Goal: Task Accomplishment & Management: Complete application form

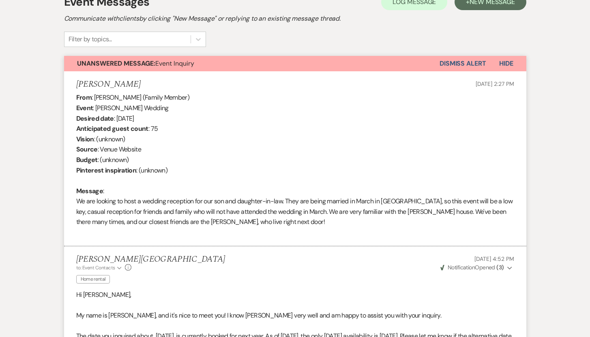
scroll to position [252, 0]
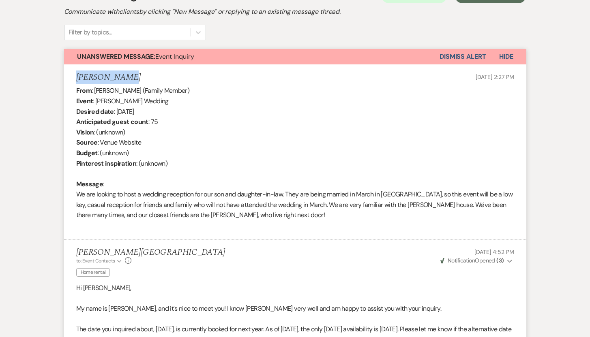
drag, startPoint x: 120, startPoint y: 75, endPoint x: 76, endPoint y: 76, distance: 44.6
click at [76, 76] on div "[PERSON_NAME] [DATE] 2:27 PM" at bounding box center [295, 78] width 438 height 10
copy h5 "[PERSON_NAME]"
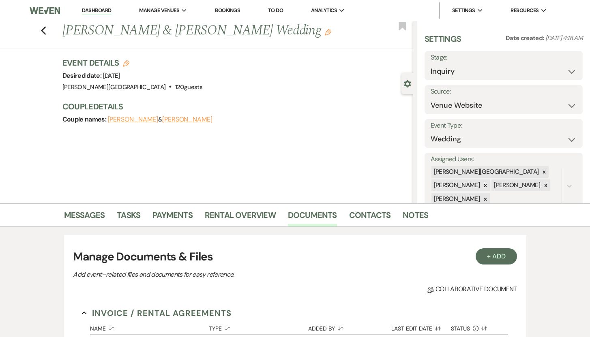
select select "5"
click at [99, 11] on link "Dashboard" at bounding box center [96, 11] width 29 height 8
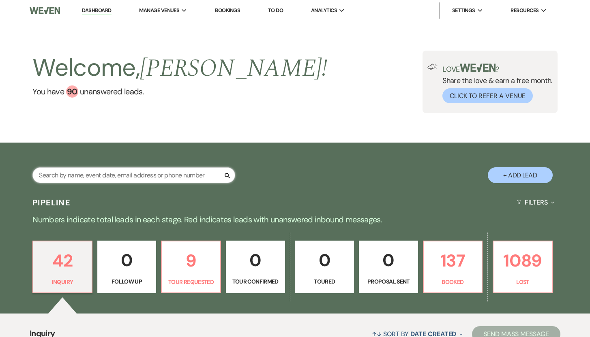
click at [96, 177] on input "text" at bounding box center [133, 175] width 203 height 16
paste input "[PERSON_NAME]"
type input "[PERSON_NAME]"
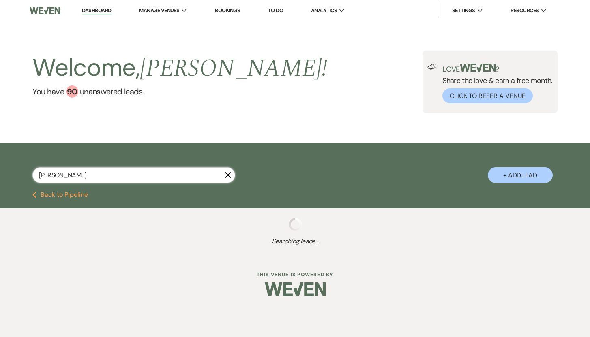
select select "8"
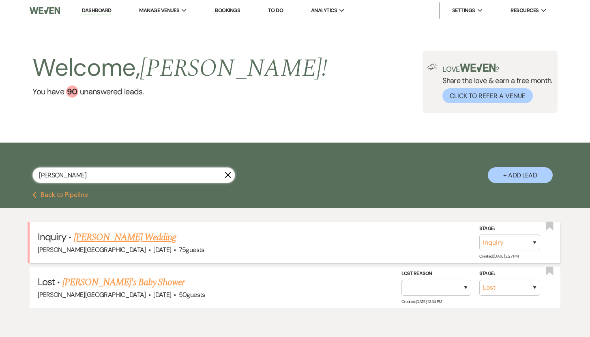
type input "[PERSON_NAME]"
click at [104, 236] on link "[PERSON_NAME] Wedding" at bounding box center [125, 237] width 103 height 15
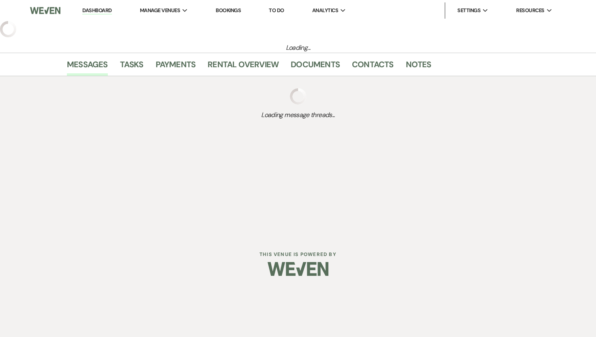
select select "5"
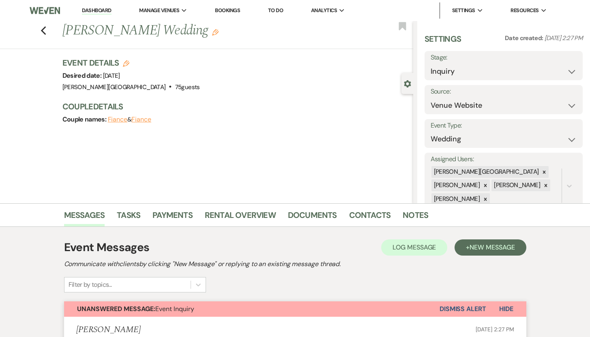
click at [129, 62] on icon "Edit" at bounding box center [126, 63] width 6 height 6
select select "476"
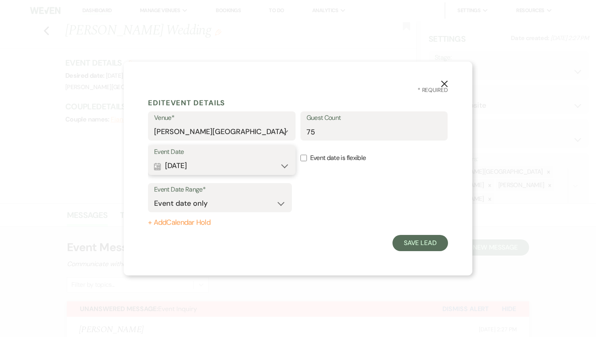
click at [285, 166] on button "Calendar Jul 25, 2026 Expand" at bounding box center [221, 166] width 135 height 16
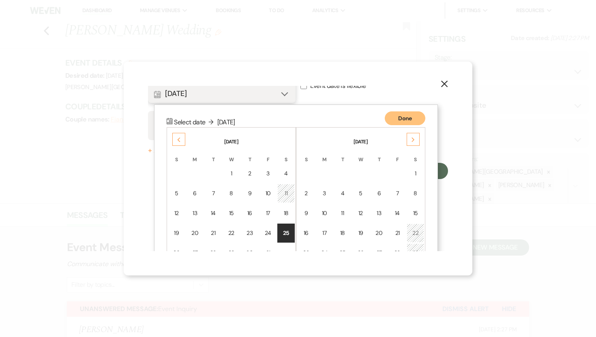
scroll to position [104, 0]
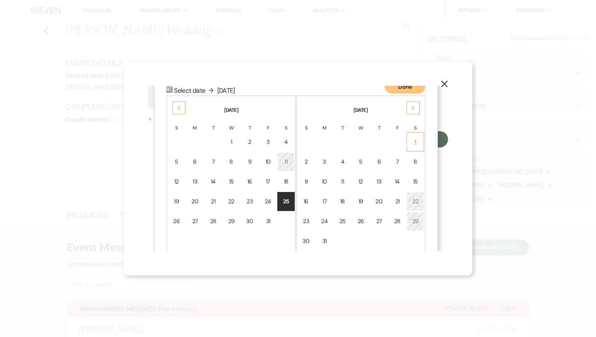
click at [417, 143] on div "1" at bounding box center [415, 142] width 7 height 9
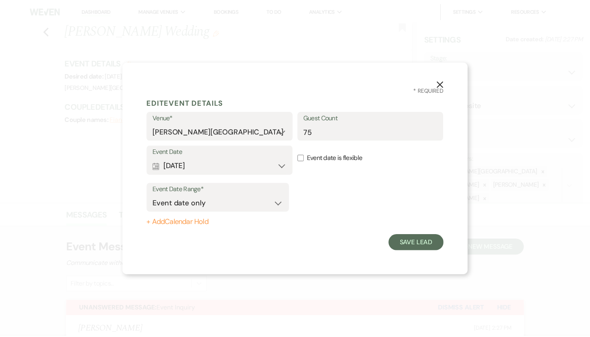
scroll to position [0, 0]
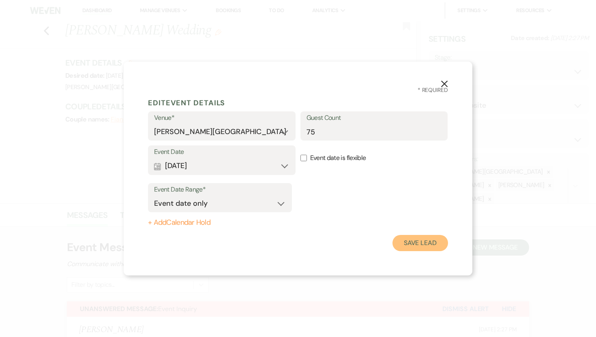
click at [409, 246] on button "Save Lead" at bounding box center [420, 243] width 56 height 16
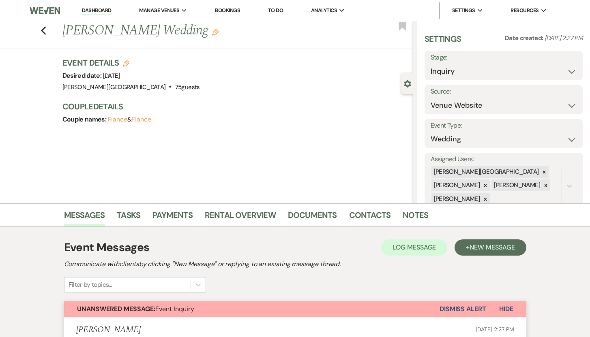
click at [114, 121] on button "Fiance" at bounding box center [118, 119] width 20 height 6
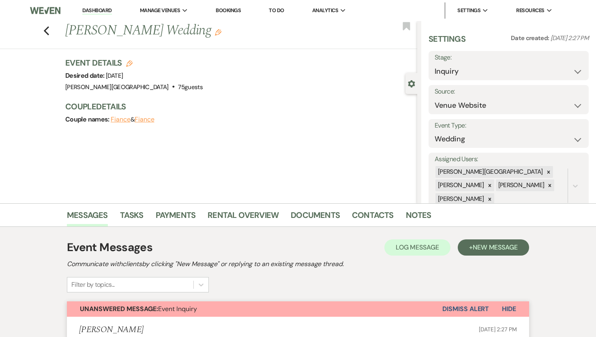
select select "1"
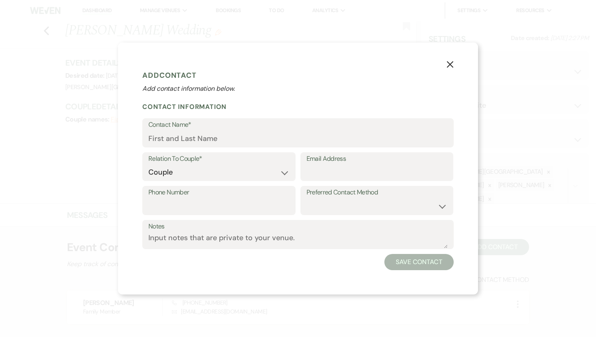
click at [451, 65] on icon "X" at bounding box center [449, 64] width 7 height 7
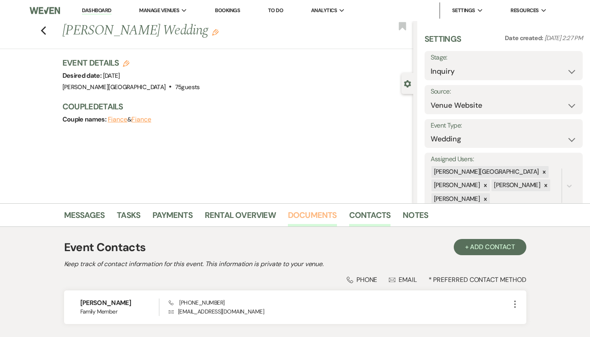
click at [305, 214] on link "Documents" at bounding box center [312, 218] width 49 height 18
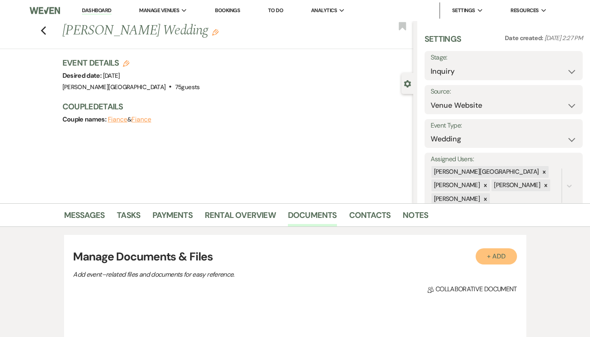
click at [487, 255] on button "+ Add" at bounding box center [495, 256] width 41 height 16
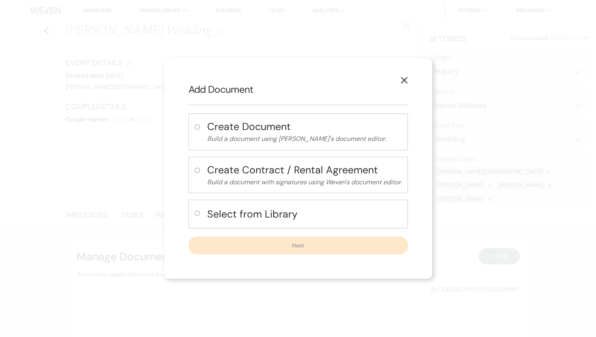
click at [196, 214] on input "radio" at bounding box center [197, 213] width 5 height 5
radio input "true"
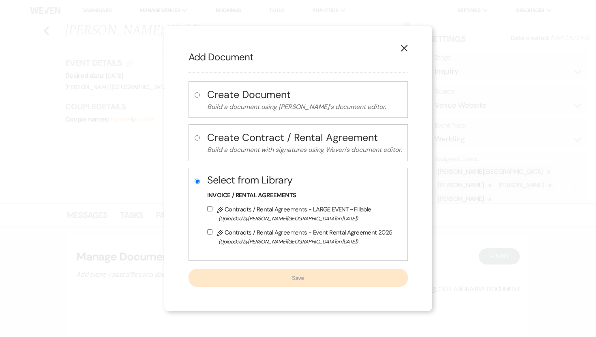
click at [207, 232] on input "Pencil Contracts / Rental Agreements - Event Rental Agreement 2025 (Uploaded by…" at bounding box center [209, 231] width 5 height 5
checkbox input "true"
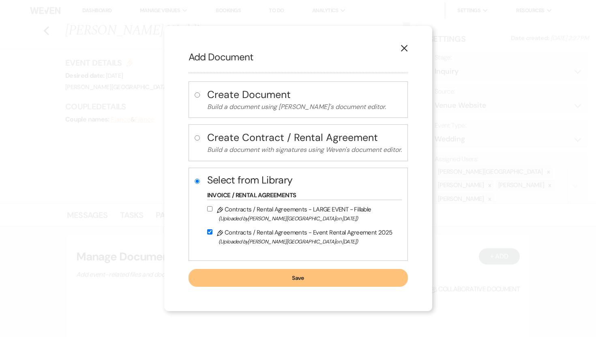
click at [280, 279] on button "Save" at bounding box center [297, 278] width 219 height 18
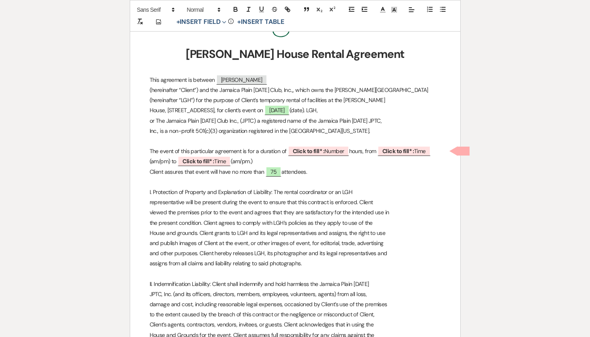
scroll to position [189, 0]
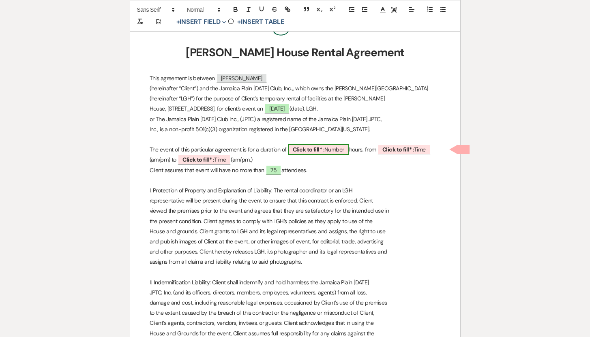
click at [324, 147] on b "Click to fill* :" at bounding box center [309, 149] width 32 height 7
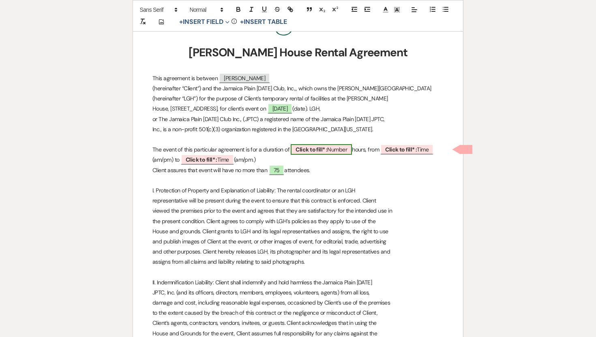
select select "owner"
select select "Number"
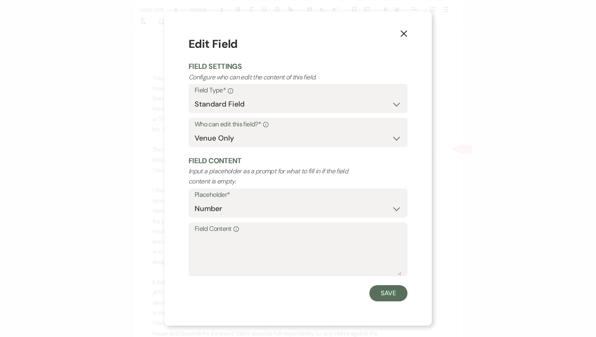
click at [200, 234] on label "Field Content Info" at bounding box center [298, 229] width 207 height 12
click at [200, 235] on textarea "Field Content Info" at bounding box center [298, 255] width 207 height 41
type textarea "4"
click at [389, 295] on button "Save" at bounding box center [388, 293] width 38 height 16
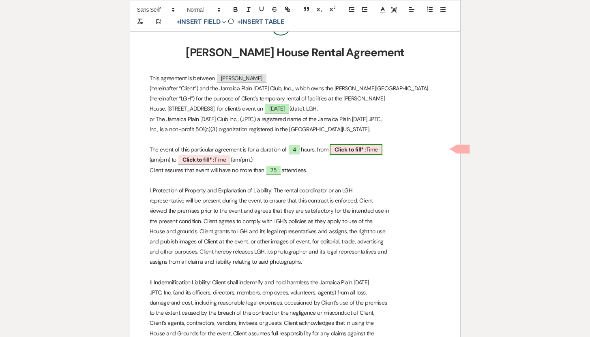
click at [372, 152] on span "Click to fill* : Time" at bounding box center [355, 149] width 53 height 11
select select "owner"
select select "Time"
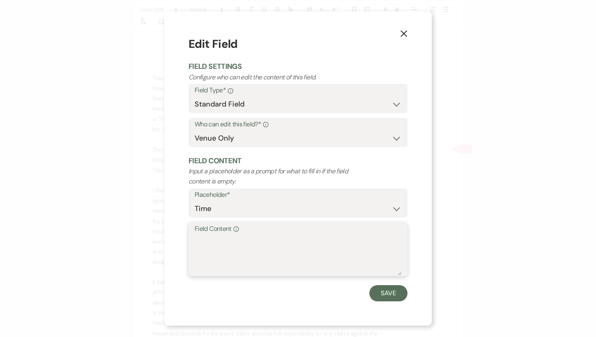
click at [219, 240] on textarea "Field Content Info" at bounding box center [298, 255] width 207 height 41
type textarea "4:00 pm"
click at [383, 289] on button "Save" at bounding box center [388, 293] width 38 height 16
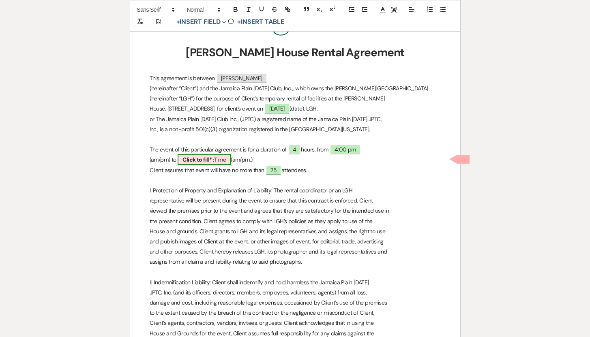
click at [223, 158] on span "Click to fill* : Time" at bounding box center [204, 159] width 53 height 11
select select "owner"
select select "Time"
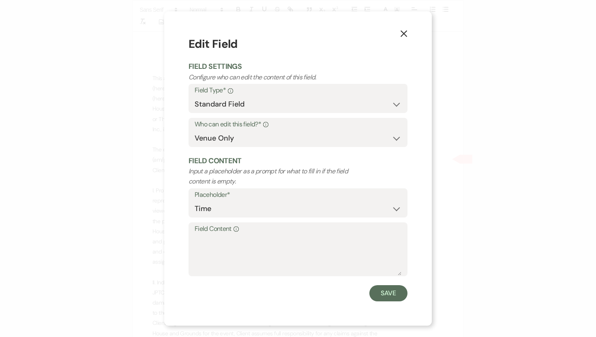
click at [205, 234] on label "Field Content Info" at bounding box center [298, 229] width 207 height 12
click at [205, 235] on textarea "Field Content Info" at bounding box center [298, 255] width 207 height 41
type textarea "8:00 pm"
click at [388, 295] on button "Save" at bounding box center [388, 293] width 38 height 16
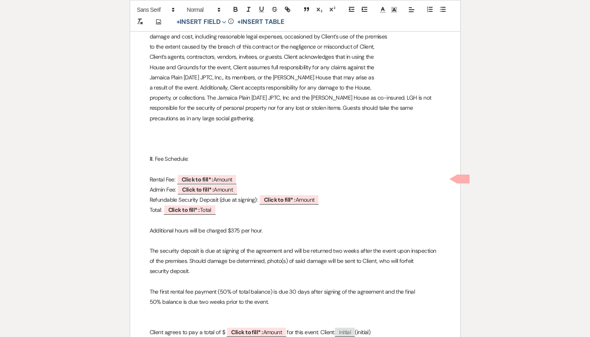
scroll to position [457, 0]
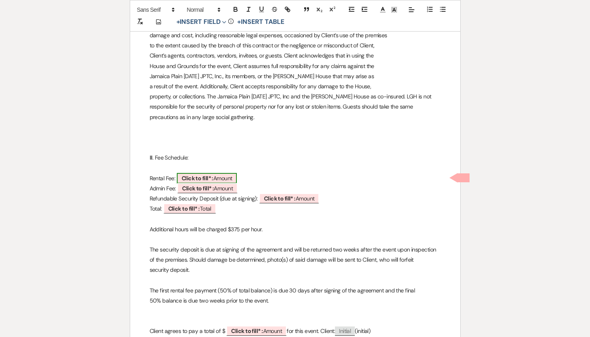
click at [218, 177] on span "Click to fill* : Amount" at bounding box center [207, 178] width 60 height 11
select select "owner"
select select "Amount"
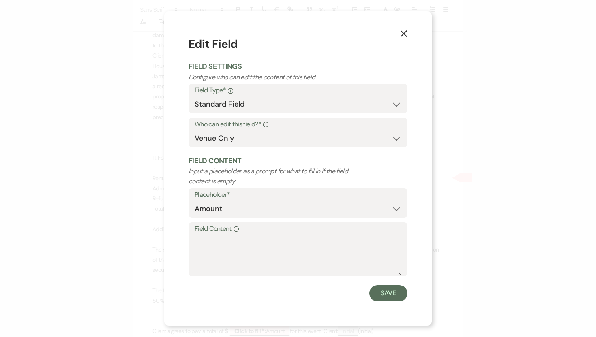
click at [198, 231] on label "Field Content Info" at bounding box center [298, 229] width 207 height 12
click at [198, 235] on textarea "Field Content Info" at bounding box center [298, 255] width 207 height 41
type textarea "$3,000"
click at [390, 295] on button "Save" at bounding box center [388, 293] width 38 height 16
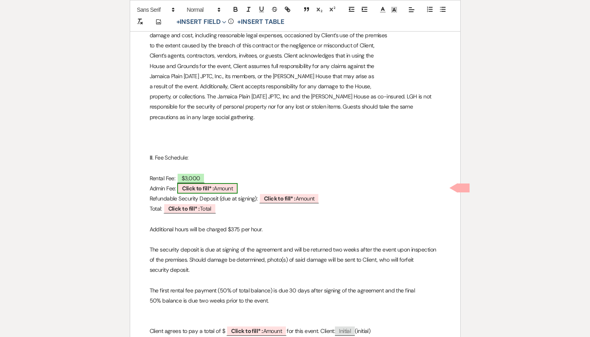
click at [226, 189] on span "Click to fill* : Amount" at bounding box center [207, 188] width 60 height 11
select select "owner"
select select "Amount"
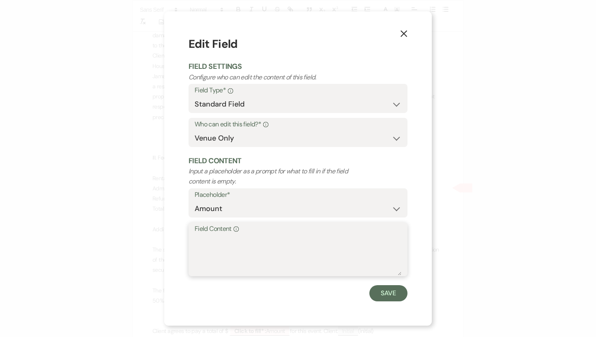
click at [200, 242] on textarea "Field Content Info" at bounding box center [298, 255] width 207 height 41
type textarea "$160.00"
click at [388, 291] on button "Save" at bounding box center [388, 293] width 38 height 16
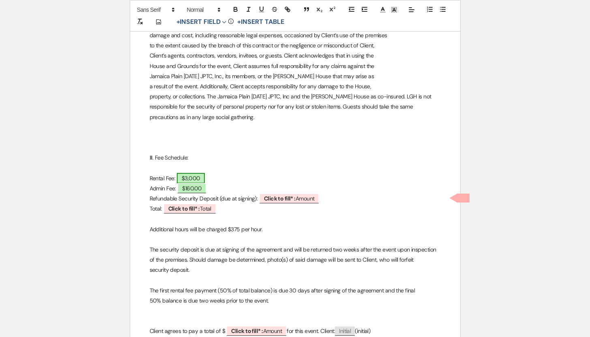
click at [203, 179] on span "$3,000" at bounding box center [191, 178] width 28 height 11
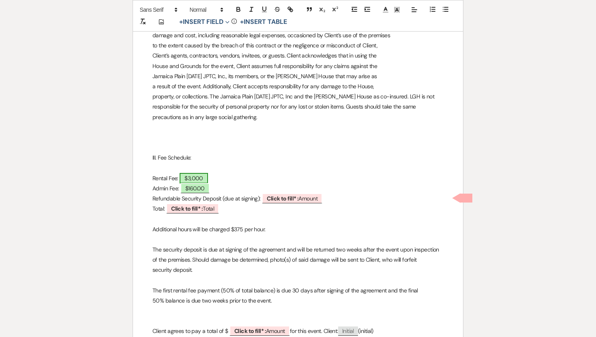
select select "owner"
select select "Amount"
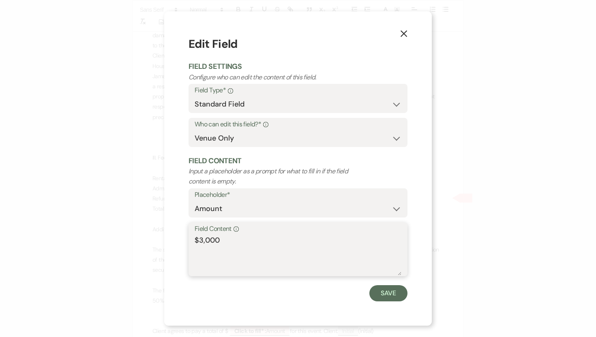
click at [220, 240] on textarea "$3,000" at bounding box center [298, 255] width 207 height 41
type textarea "$3,000.00"
click at [401, 292] on button "Save" at bounding box center [388, 293] width 38 height 16
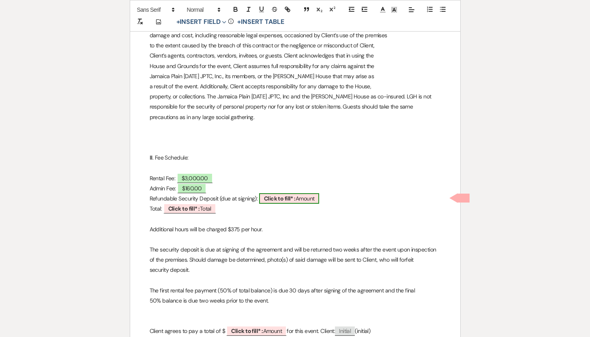
click at [287, 201] on b "Click to fill* :" at bounding box center [280, 198] width 32 height 7
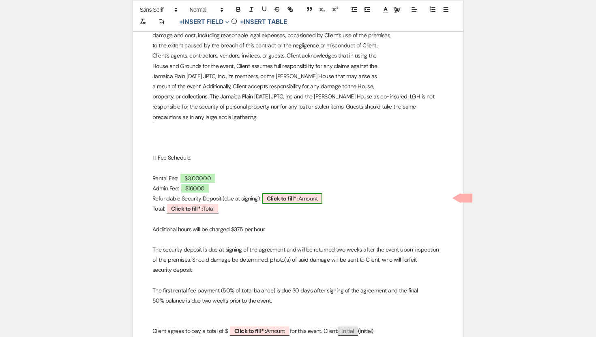
select select "owner"
select select "Amount"
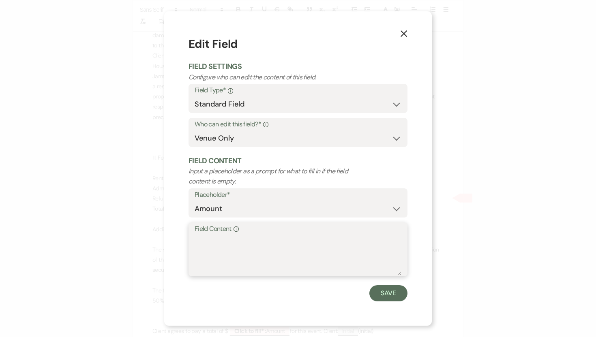
click at [205, 240] on textarea "Field Content Info" at bounding box center [298, 255] width 207 height 41
type textarea "$500.00"
click at [382, 291] on button "Save" at bounding box center [388, 293] width 38 height 16
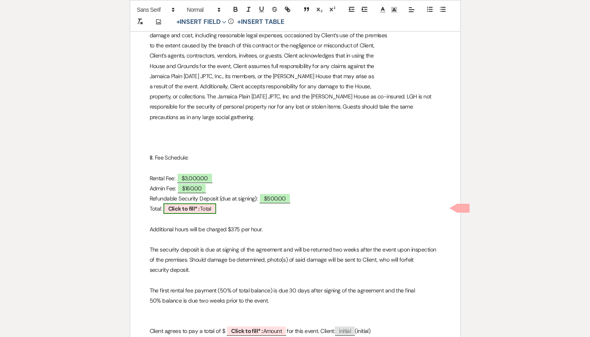
click at [200, 210] on b "Click to fill* :" at bounding box center [184, 208] width 32 height 7
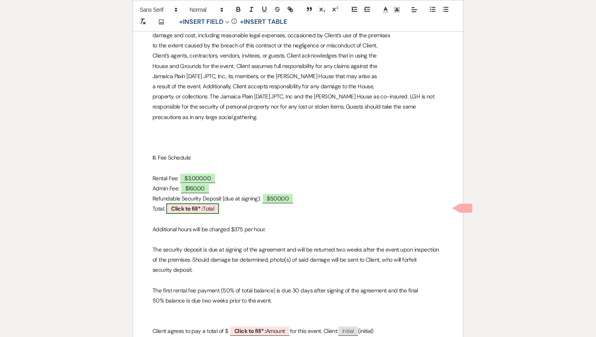
select select "owner"
select select "Total"
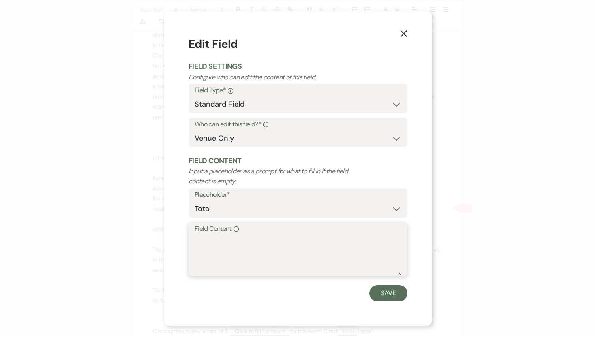
click at [201, 238] on textarea "Field Content Info" at bounding box center [298, 255] width 207 height 41
type textarea "$3,660,00"
click at [388, 292] on button "Save" at bounding box center [388, 293] width 38 height 16
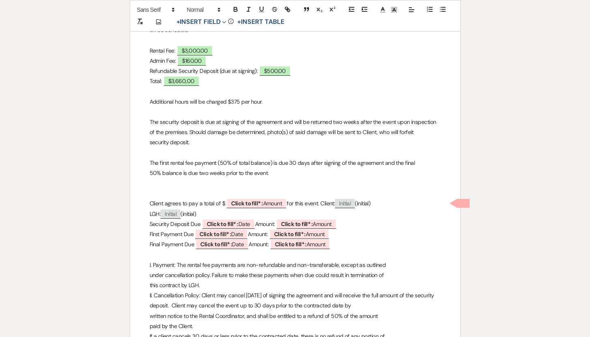
scroll to position [598, 0]
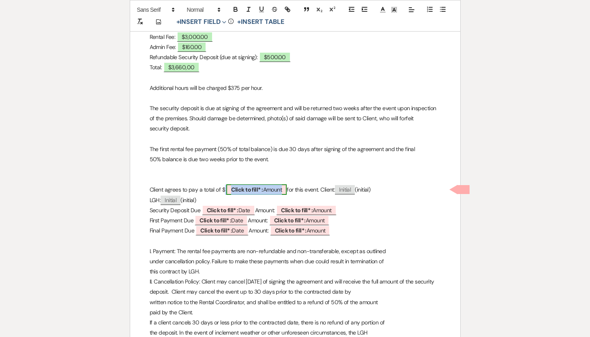
click at [266, 188] on span "Click to fill* : Amount" at bounding box center [256, 189] width 60 height 11
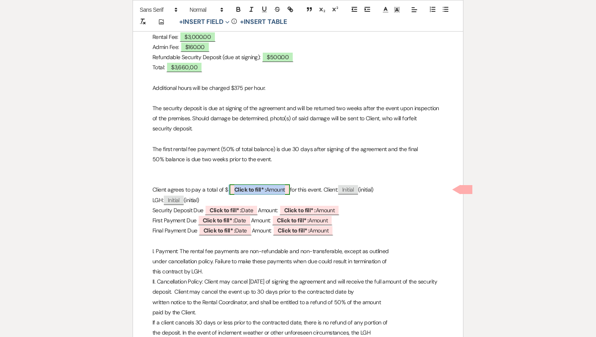
select select "owner"
select select "Amount"
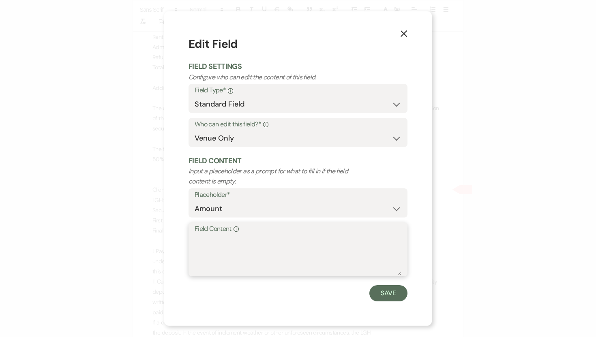
click at [204, 239] on textarea "Field Content Info" at bounding box center [298, 255] width 207 height 41
type textarea "$3,660.00"
click at [385, 293] on button "Save" at bounding box center [388, 293] width 38 height 16
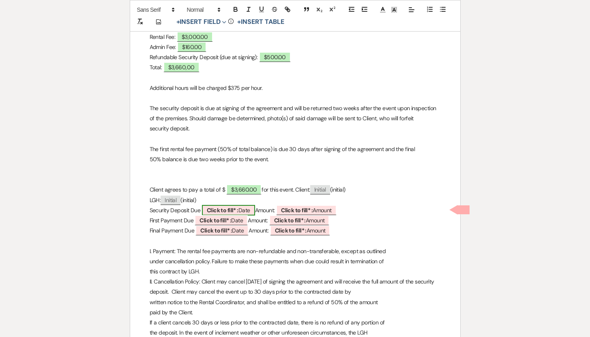
click at [230, 209] on b "Click to fill* :" at bounding box center [223, 210] width 32 height 7
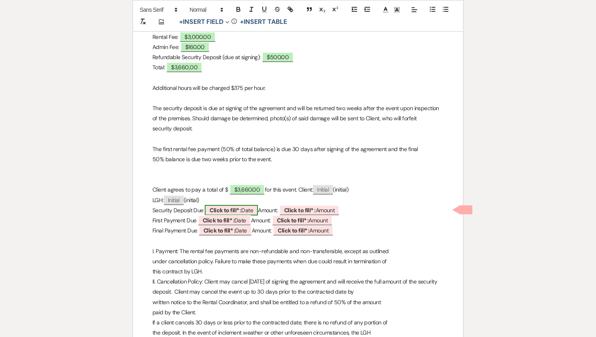
select select "owner"
select select "Date"
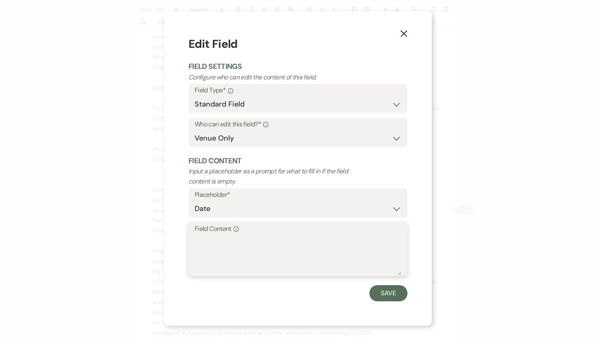
click at [200, 238] on textarea "Field Content Info" at bounding box center [298, 255] width 207 height 41
type textarea "9/27/2025"
click at [387, 291] on button "Save" at bounding box center [388, 293] width 38 height 16
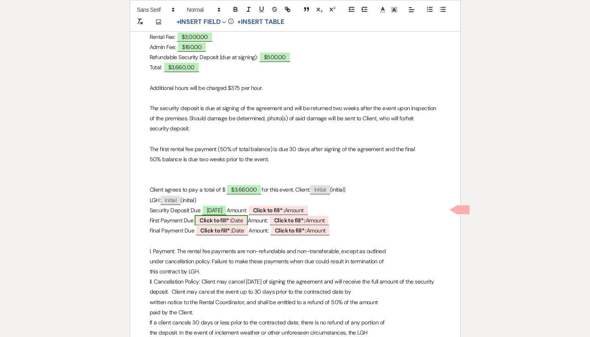
click at [239, 220] on span "Click to fill* : Date" at bounding box center [221, 220] width 53 height 11
select select "owner"
select select "Date"
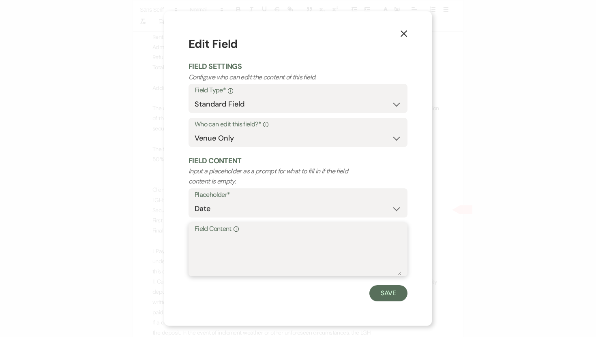
click at [197, 238] on textarea "Field Content Info" at bounding box center [298, 255] width 207 height 41
type textarea "12/15/2025"
click at [385, 293] on button "Save" at bounding box center [388, 293] width 38 height 16
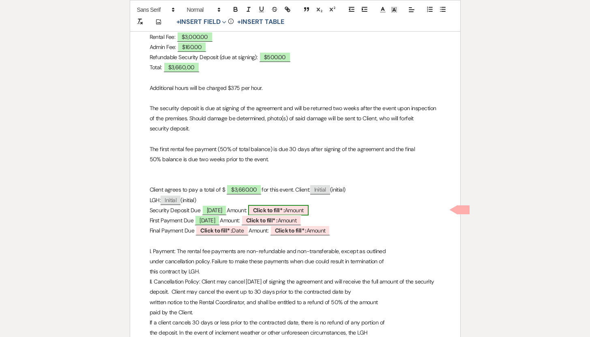
click at [284, 208] on b "Click to fill* :" at bounding box center [269, 210] width 32 height 7
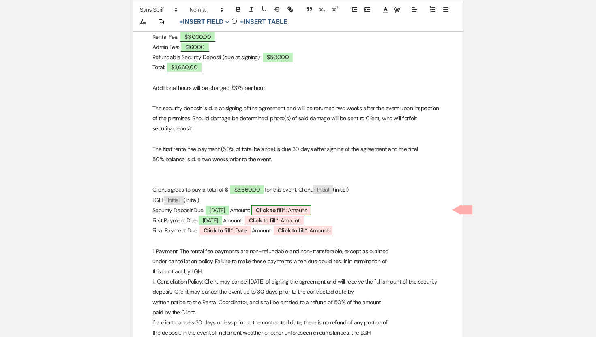
select select "owner"
select select "Amount"
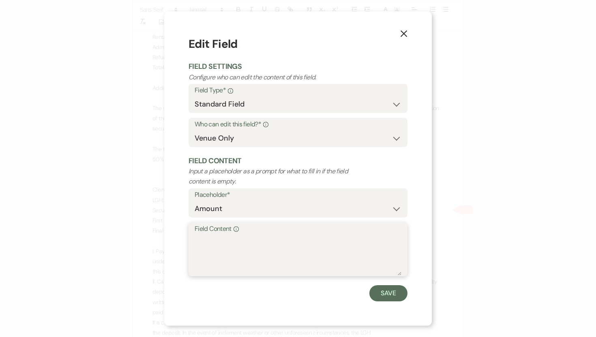
click at [206, 239] on textarea "Field Content Info" at bounding box center [298, 255] width 207 height 41
type textarea "$500.00"
click at [386, 293] on button "Save" at bounding box center [388, 293] width 38 height 16
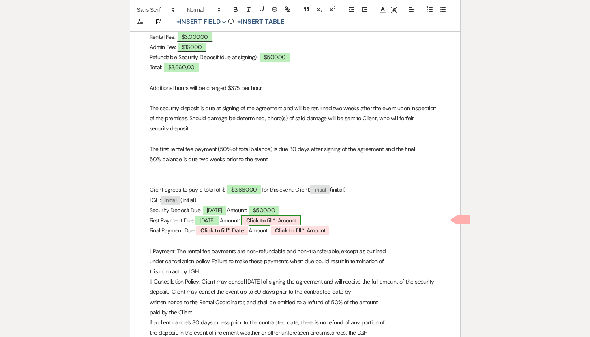
click at [278, 220] on b "Click to fill* :" at bounding box center [262, 220] width 32 height 7
select select "owner"
select select "Amount"
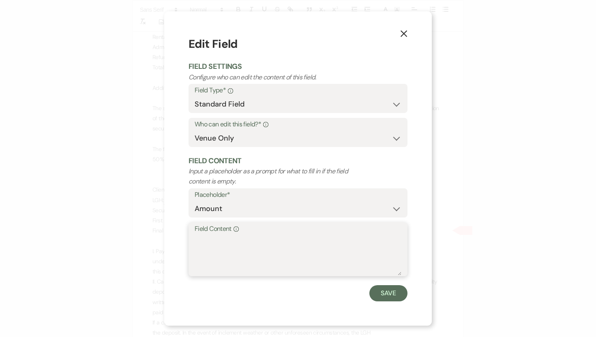
click at [202, 241] on textarea "Field Content Info" at bounding box center [298, 255] width 207 height 41
type textarea "$1,580.00"
click at [387, 297] on button "Save" at bounding box center [388, 293] width 38 height 16
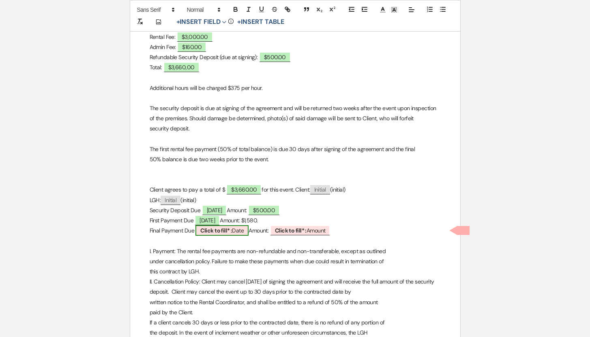
click at [237, 231] on span "Click to fill* : Date" at bounding box center [221, 230] width 53 height 11
select select "owner"
select select "Date"
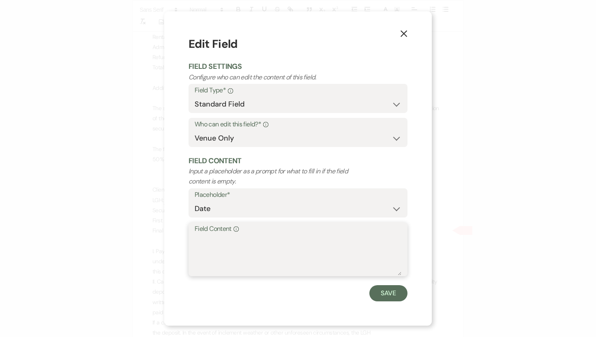
click at [197, 237] on textarea "Field Content Info" at bounding box center [298, 255] width 207 height 41
type textarea "7/15/2025"
click at [394, 293] on button "Save" at bounding box center [388, 293] width 38 height 16
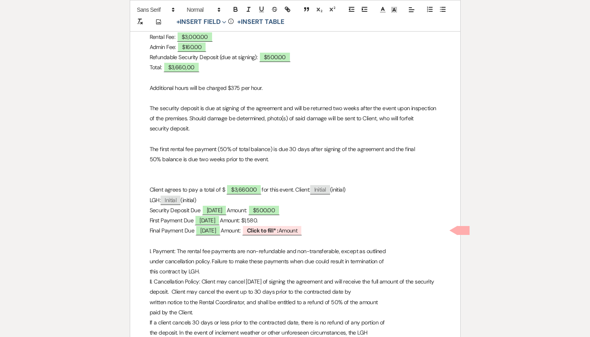
click at [281, 219] on p "First Payment Due 12/15/2025 Amount: $1,580." at bounding box center [295, 221] width 291 height 10
click at [278, 230] on b "Click to fill* :" at bounding box center [263, 230] width 32 height 7
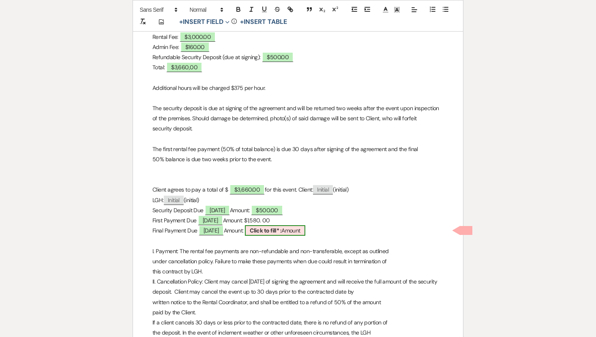
select select "owner"
select select "Amount"
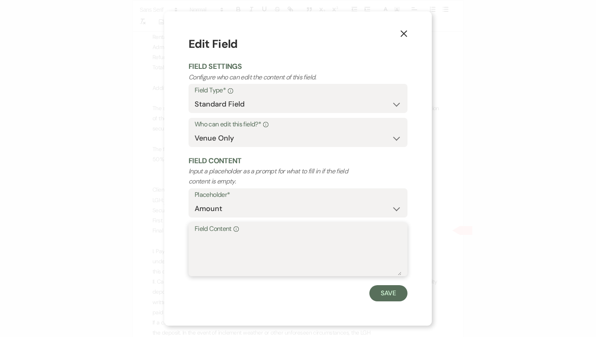
click at [225, 237] on textarea "Field Content Info" at bounding box center [298, 255] width 207 height 41
type textarea "$1,580.00"
click at [387, 299] on button "Save" at bounding box center [388, 293] width 38 height 16
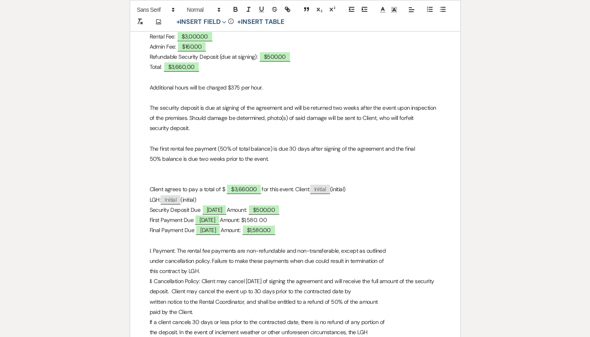
scroll to position [600, 0]
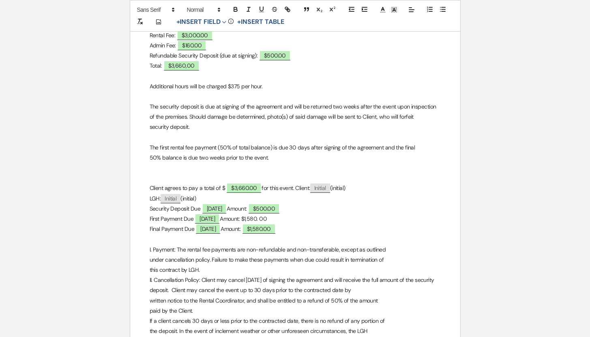
click at [281, 217] on p "First Payment Due 12/15/2025 Amount: $1,580. 00" at bounding box center [295, 219] width 291 height 10
drag, startPoint x: 283, startPoint y: 217, endPoint x: 274, endPoint y: 218, distance: 8.9
click at [274, 218] on p "First Payment Due 12/15/2025 Amount: $1,580. 00" at bounding box center [295, 219] width 291 height 10
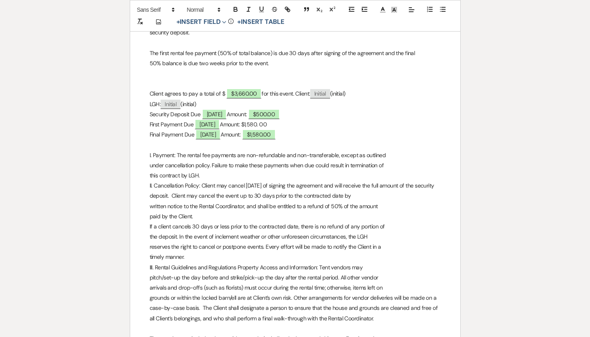
scroll to position [0, 0]
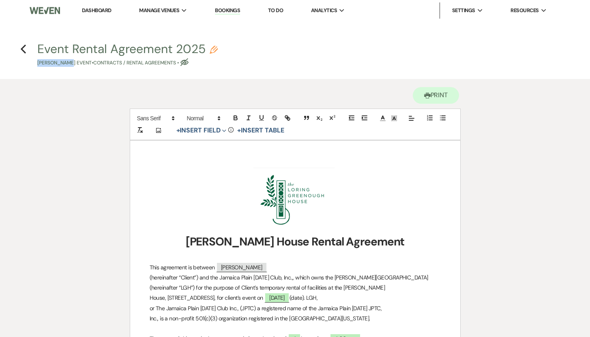
drag, startPoint x: 30, startPoint y: 64, endPoint x: 68, endPoint y: 61, distance: 39.0
click at [68, 61] on h4 "Previous Event Rental Agreement 2025 Pencil Elaine Fersh's Event • Contracts / …" at bounding box center [295, 54] width 584 height 26
copy p "[PERSON_NAME]"
click at [212, 46] on icon "Pencil" at bounding box center [214, 50] width 8 height 8
select select "10"
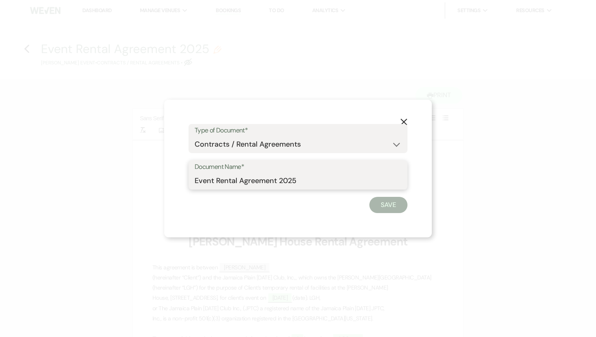
drag, startPoint x: 214, startPoint y: 181, endPoint x: 185, endPoint y: 180, distance: 28.8
click at [185, 180] on div "X Type of Document* Special Event Insurance Vendor Certificate of Insurance Con…" at bounding box center [297, 169] width 267 height 138
paste input "laine Fersh"
drag, startPoint x: 323, startPoint y: 182, endPoint x: 299, endPoint y: 182, distance: 24.7
click at [299, 182] on input "Elaine Fersh Rental Agreement 2025" at bounding box center [298, 181] width 207 height 16
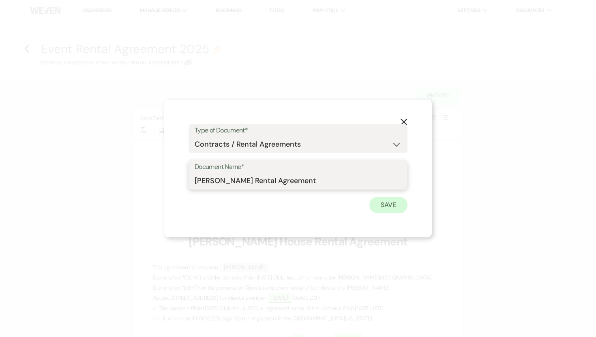
type input "Elaine Fersh Rental Agreement"
click at [394, 202] on button "Save" at bounding box center [388, 205] width 38 height 16
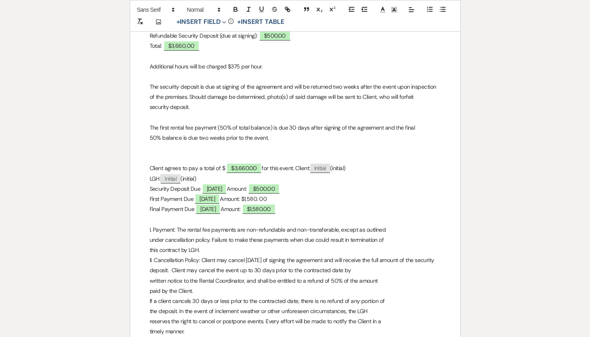
scroll to position [623, 0]
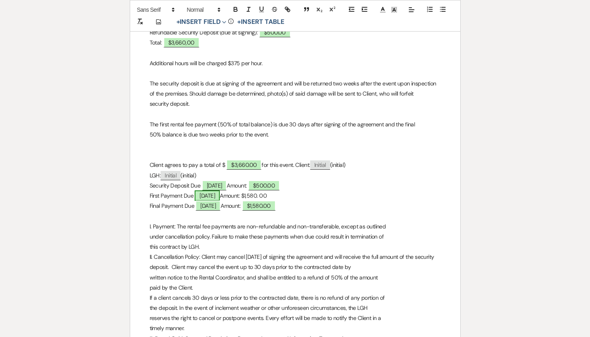
click at [202, 197] on span "12/15/2025" at bounding box center [207, 195] width 25 height 11
select select "owner"
select select "Date"
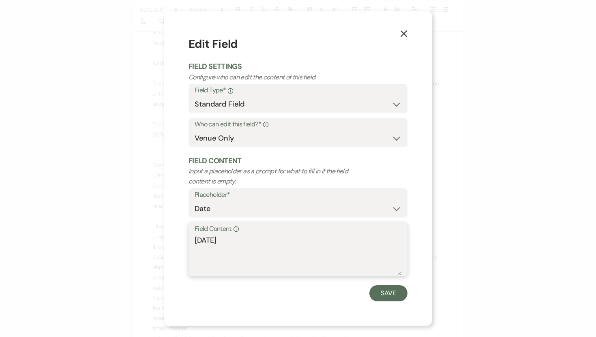
drag, startPoint x: 211, startPoint y: 238, endPoint x: 194, endPoint y: 238, distance: 17.4
click at [194, 238] on div "Field Content Info 12/15/2025" at bounding box center [297, 249] width 219 height 54
type textarea "10/27/2025"
click at [397, 295] on button "Save" at bounding box center [388, 293] width 38 height 16
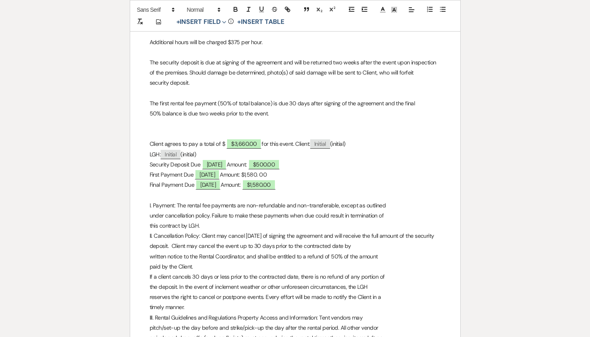
scroll to position [0, 0]
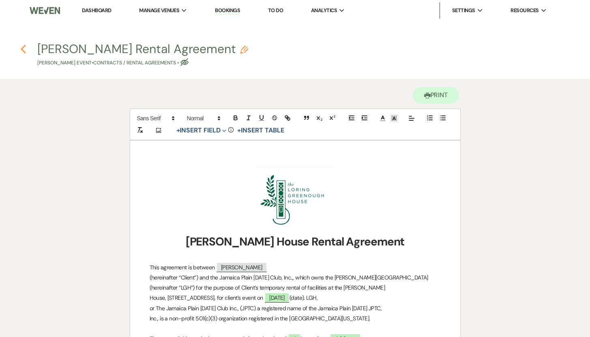
click at [22, 50] on use "button" at bounding box center [23, 49] width 5 height 9
select select "5"
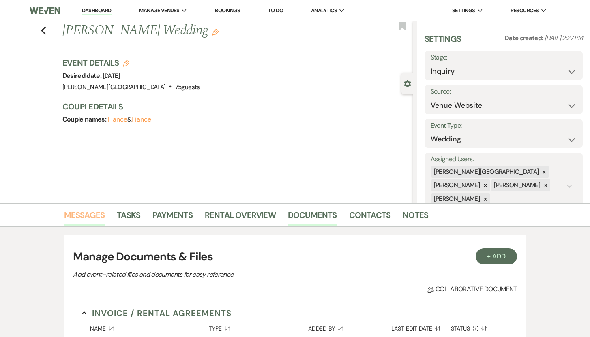
click at [91, 215] on link "Messages" at bounding box center [84, 218] width 41 height 18
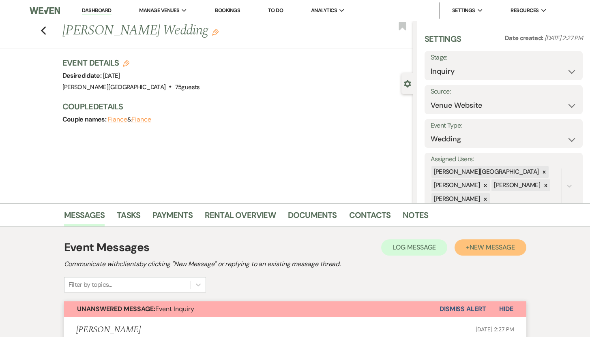
click at [496, 246] on span "New Message" at bounding box center [491, 247] width 45 height 9
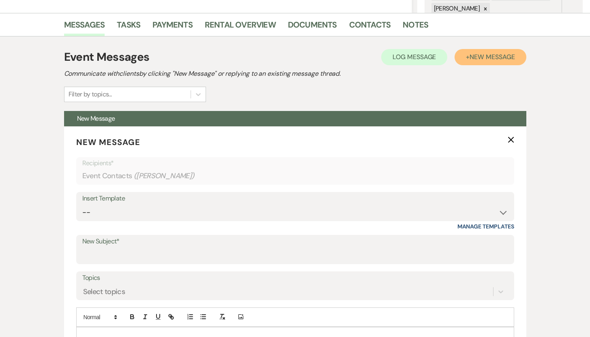
scroll to position [193, 0]
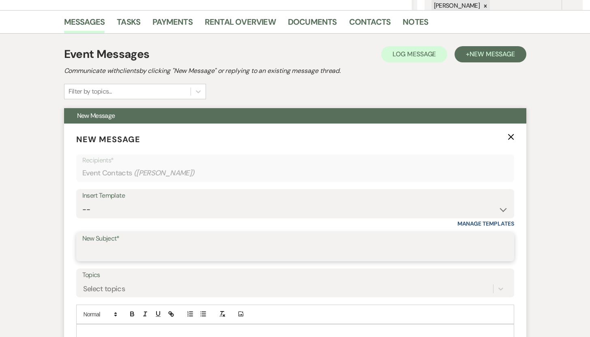
click at [128, 247] on input "New Subject*" at bounding box center [295, 253] width 426 height 16
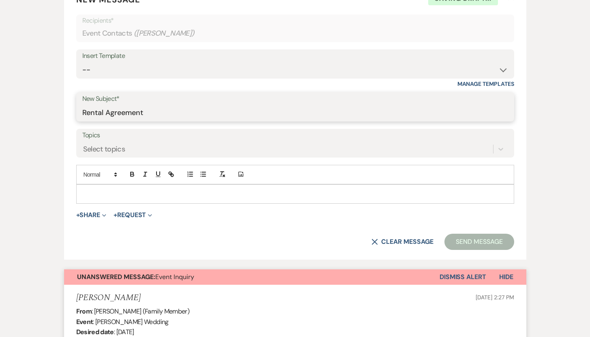
scroll to position [366, 0]
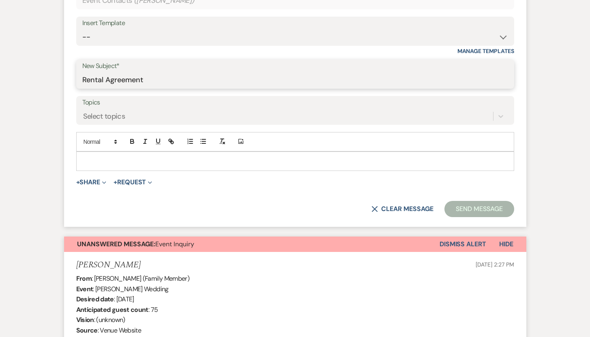
type input "Rental Agreement"
click at [135, 165] on p at bounding box center [295, 161] width 425 height 9
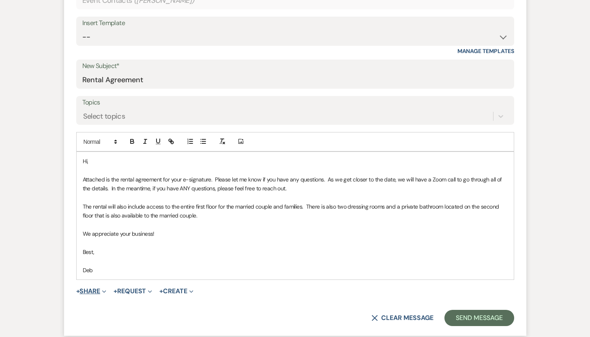
click at [92, 289] on button "+ Share Expand" at bounding box center [91, 291] width 30 height 6
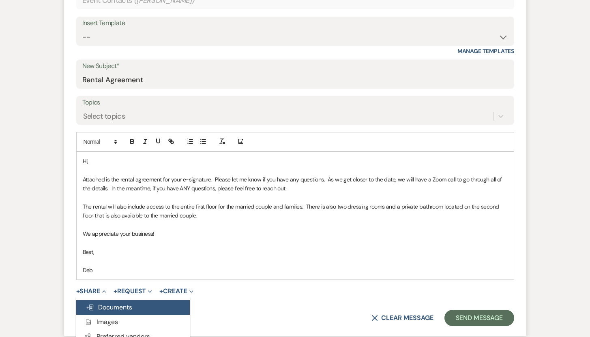
click at [111, 309] on span "Doc Upload Documents" at bounding box center [109, 307] width 46 height 9
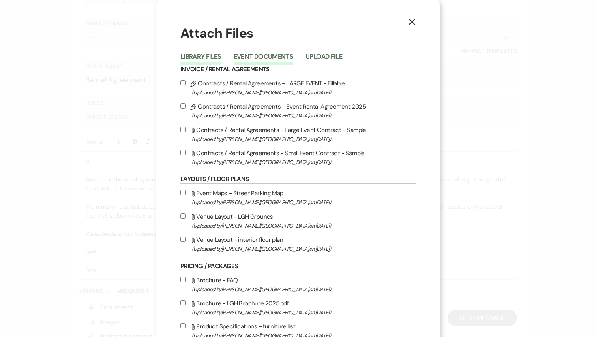
click at [255, 58] on button "Event Documents" at bounding box center [263, 58] width 60 height 11
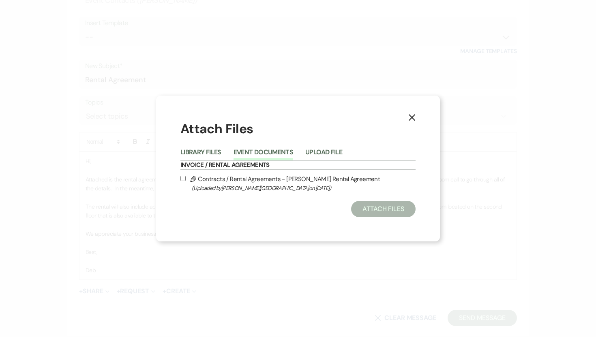
click at [182, 178] on input "Pencil Contracts / Rental Agreements - Elaine Fersh Rental Agreement (Uploaded …" at bounding box center [182, 178] width 5 height 5
checkbox input "true"
click at [385, 207] on button "Attach Files" at bounding box center [383, 209] width 64 height 16
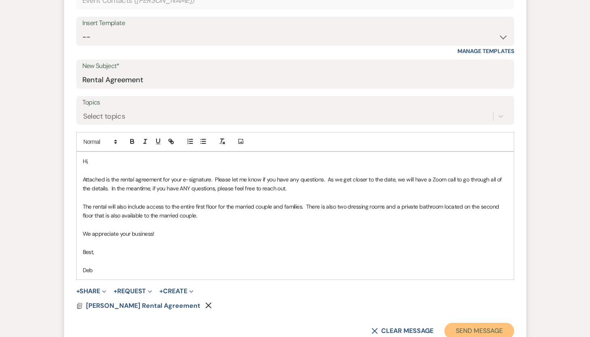
click at [475, 332] on button "Send Message" at bounding box center [478, 331] width 69 height 16
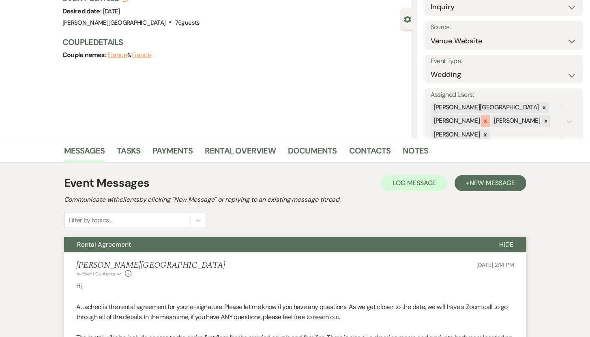
click at [484, 120] on icon at bounding box center [485, 121] width 3 height 3
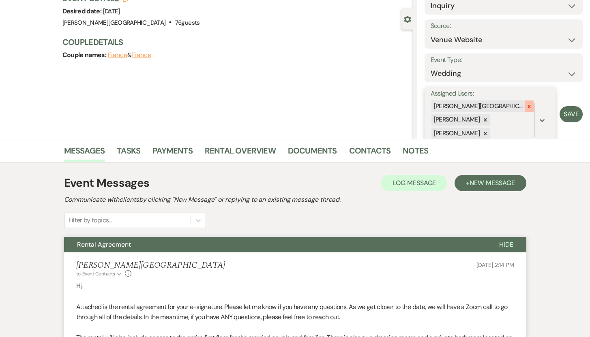
click at [526, 105] on icon at bounding box center [529, 107] width 6 height 6
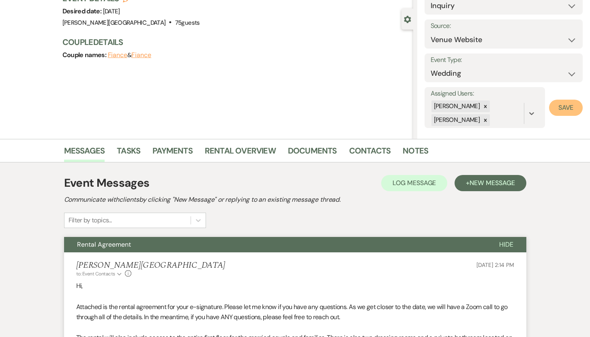
click at [562, 107] on button "Save" at bounding box center [566, 108] width 34 height 16
